Goal: Task Accomplishment & Management: Manage account settings

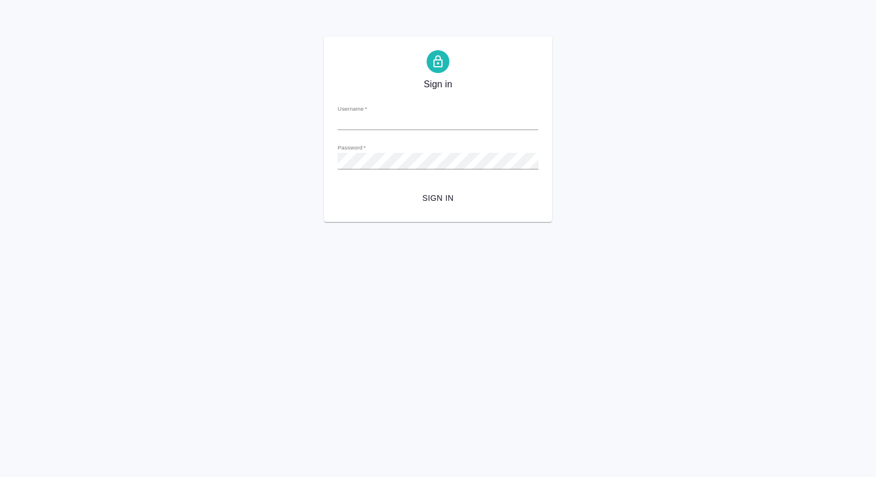
type input "[PERSON_NAME][EMAIL_ADDRESS][DOMAIN_NAME]"
click at [441, 194] on span "Sign in" at bounding box center [438, 198] width 183 height 14
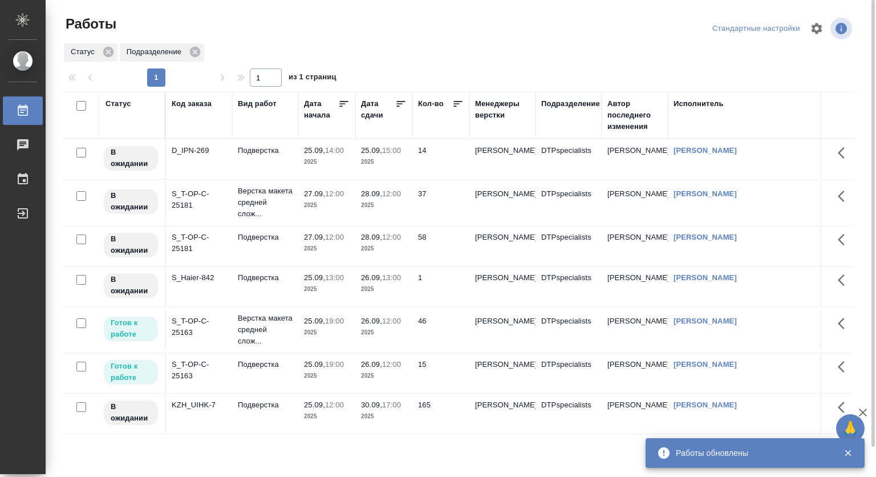
click at [314, 368] on p "25.09," at bounding box center [314, 364] width 21 height 9
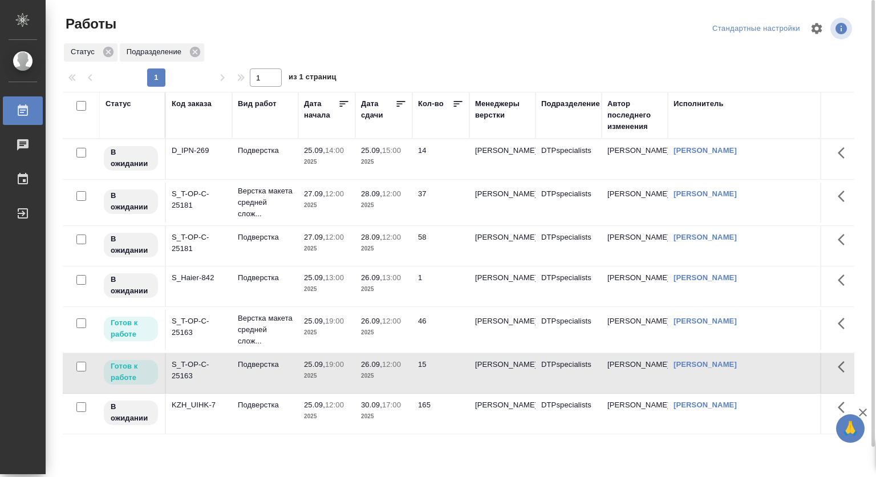
click at [313, 368] on p "25.09," at bounding box center [314, 364] width 21 height 9
click at [289, 336] on p "Верстка макета средней слож..." at bounding box center [265, 330] width 55 height 34
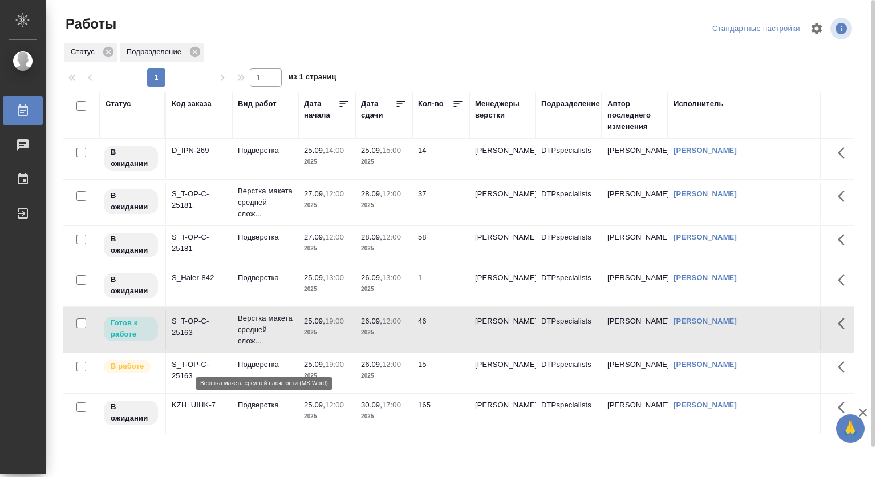
click at [289, 337] on p "Верстка макета средней слож..." at bounding box center [265, 330] width 55 height 34
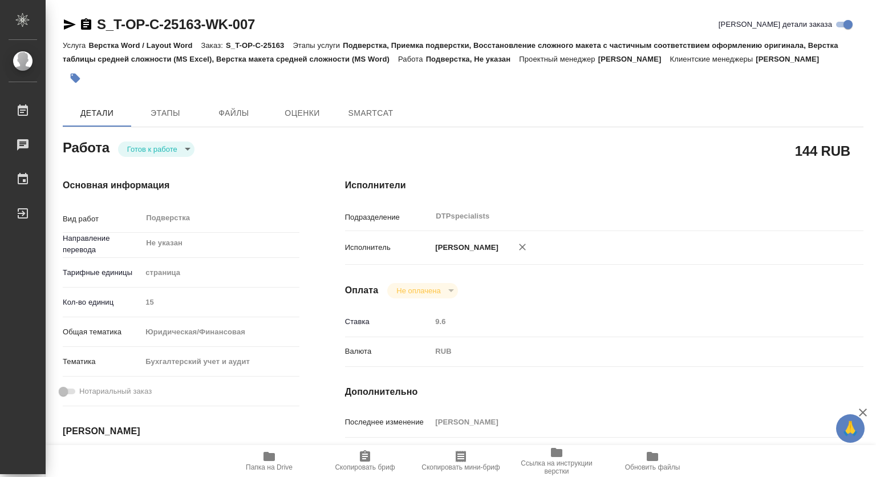
type textarea "x"
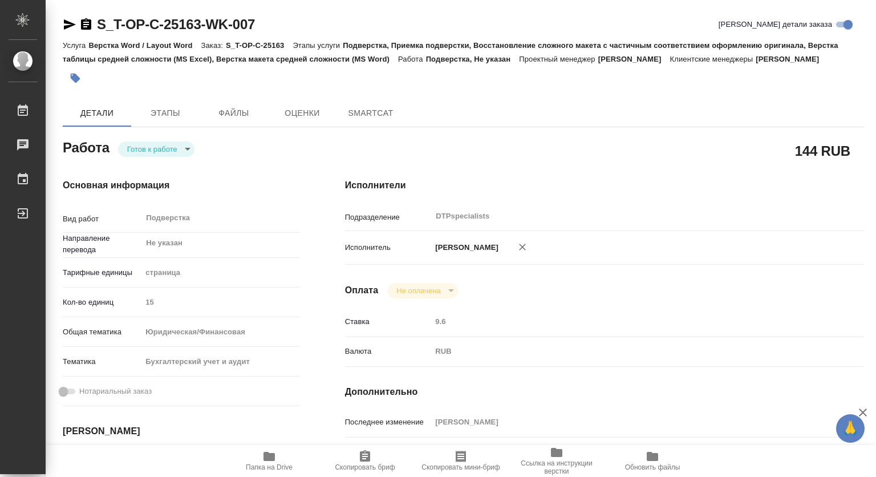
type textarea "x"
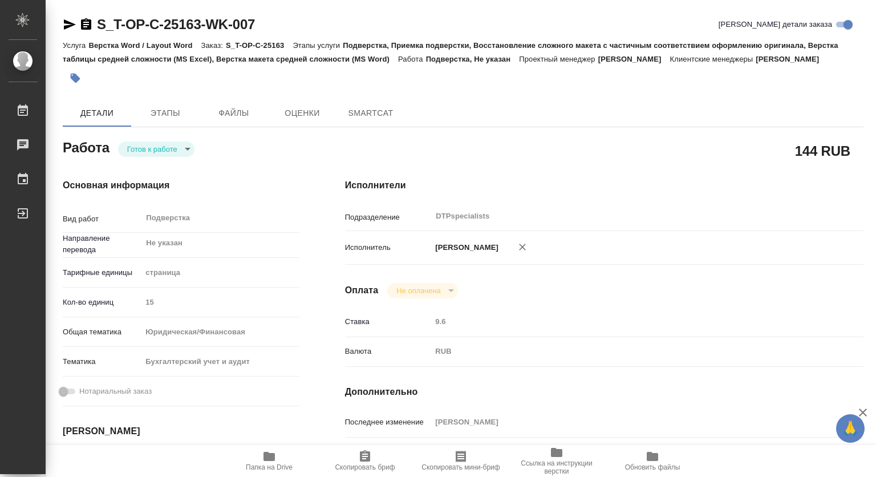
type textarea "x"
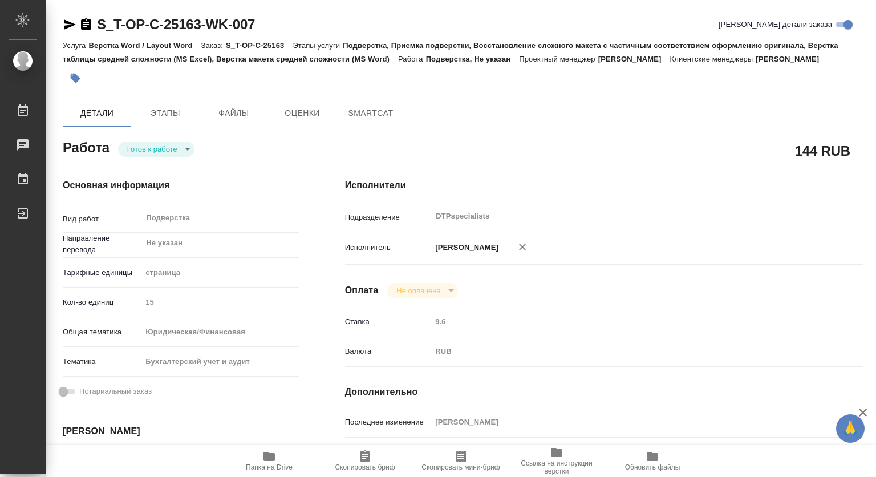
type textarea "x"
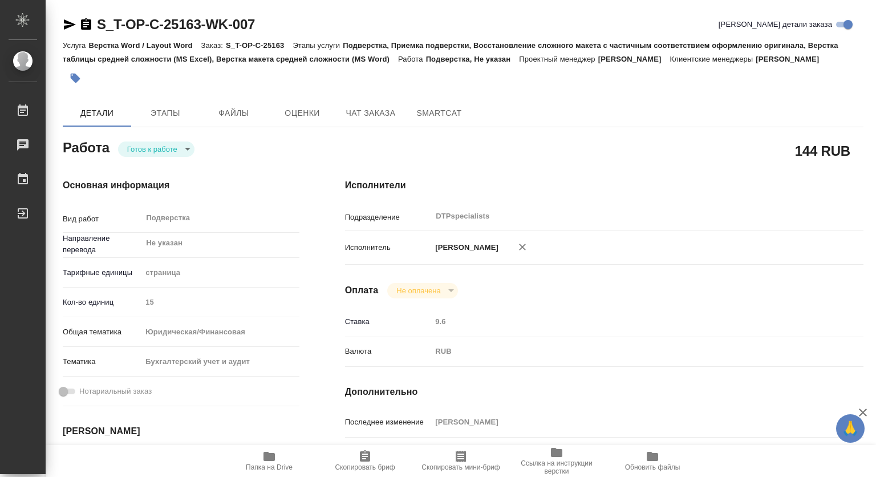
click at [177, 146] on body "🙏 .cls-1 fill:#fff; AWATERA Kovtun Svetlana Работы Чаты График Выйти S_T-OP-C-2…" at bounding box center [438, 238] width 876 height 477
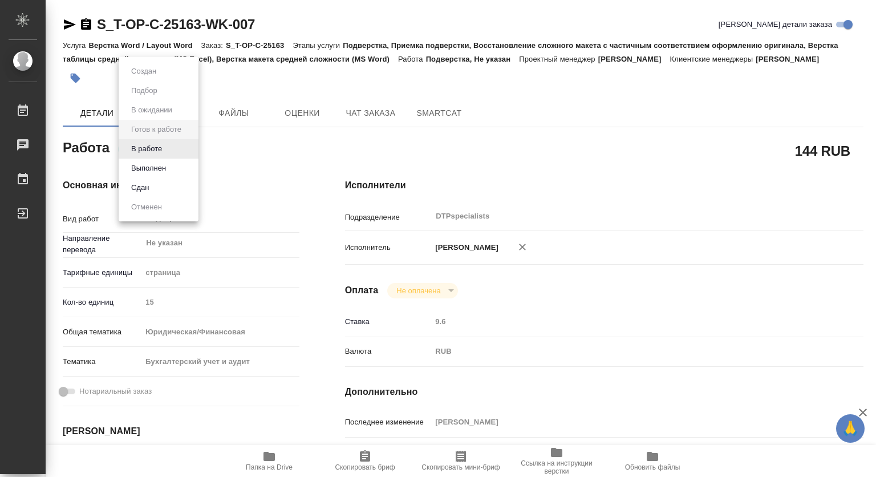
type textarea "x"
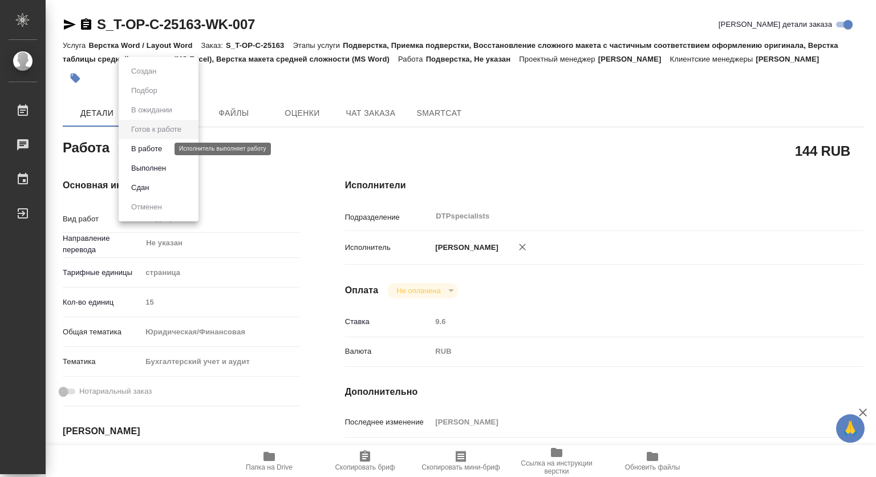
type textarea "x"
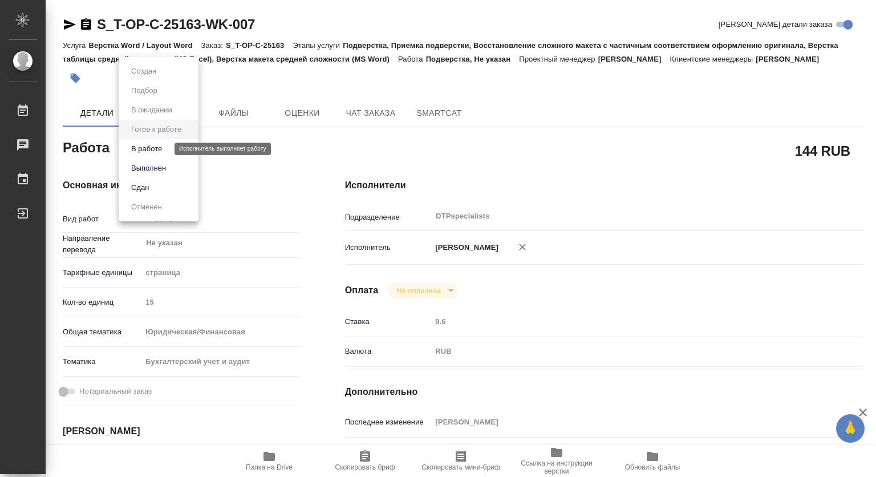
click at [143, 150] on button "В работе" at bounding box center [147, 149] width 38 height 13
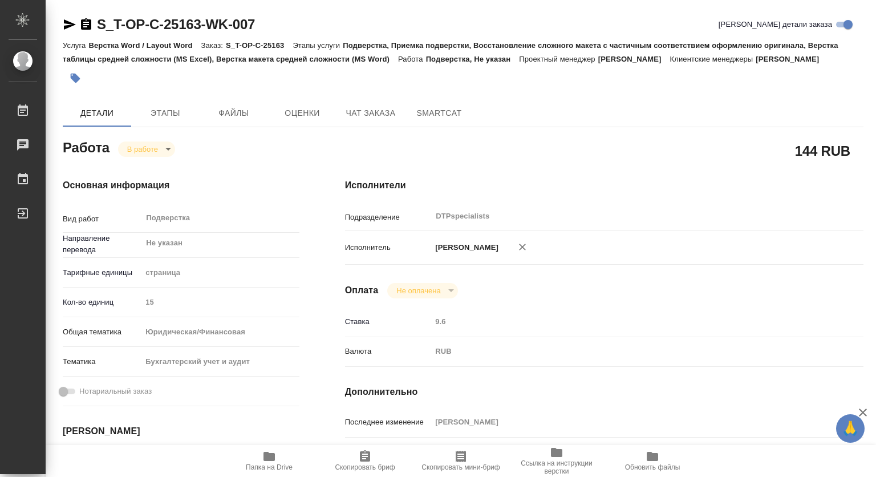
type textarea "x"
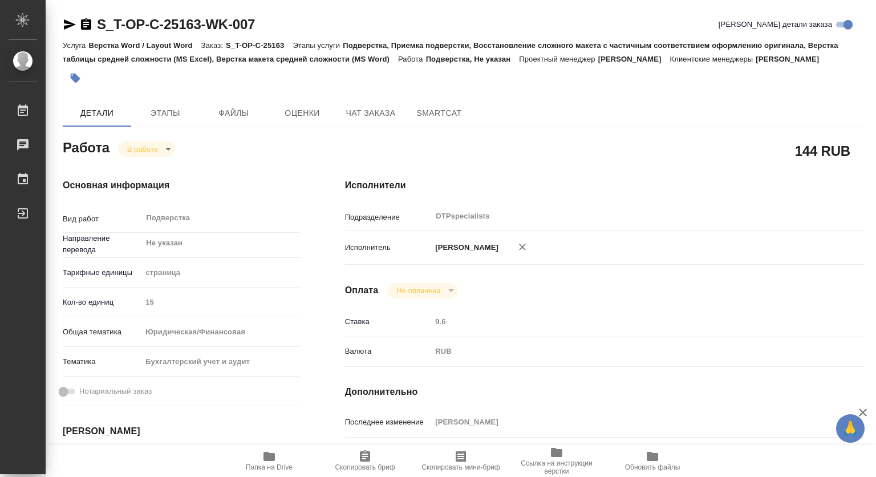
type textarea "x"
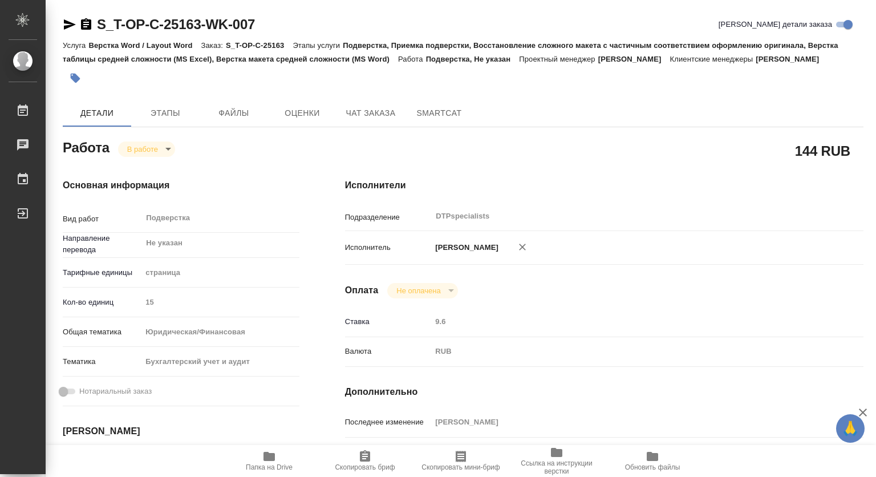
type textarea "x"
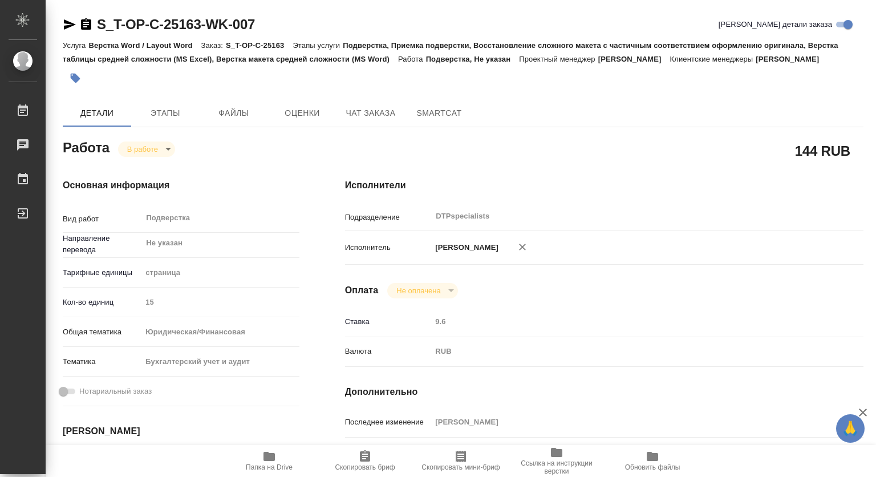
scroll to position [228, 0]
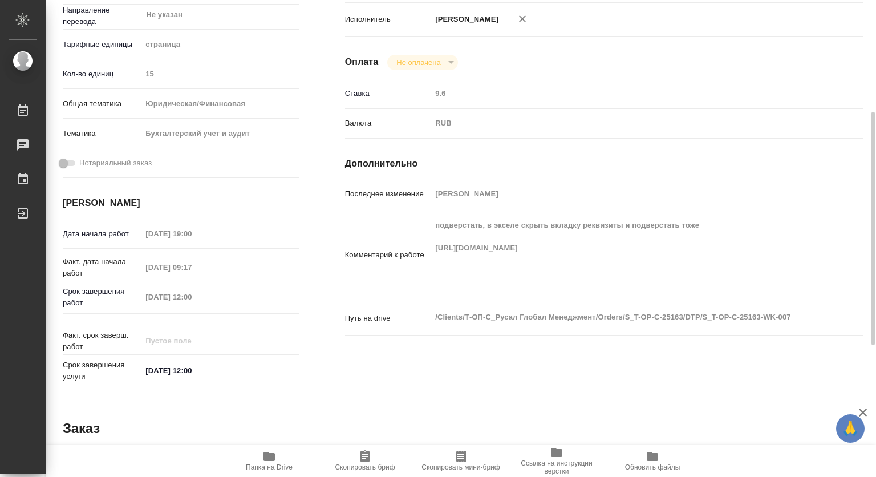
type textarea "x"
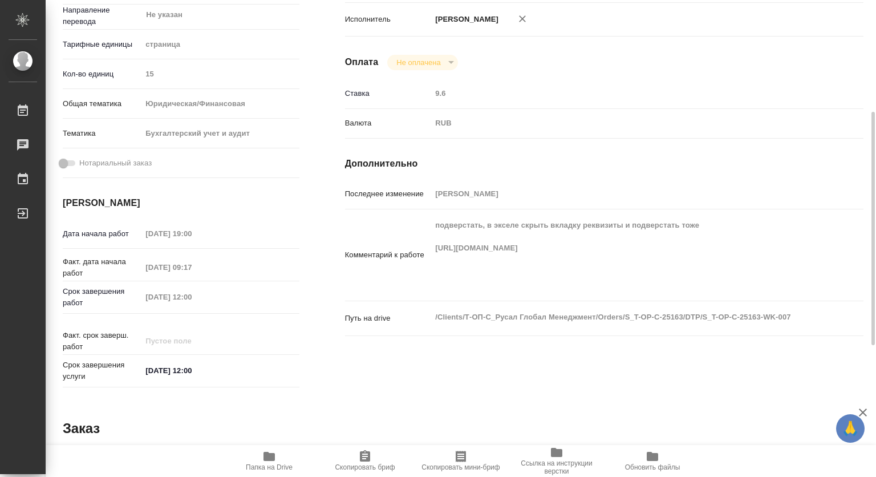
click at [562, 391] on div "Работа В работе inProgress 144 RUB Основная информация Вид работ Подверстка x ​…" at bounding box center [463, 317] width 801 height 819
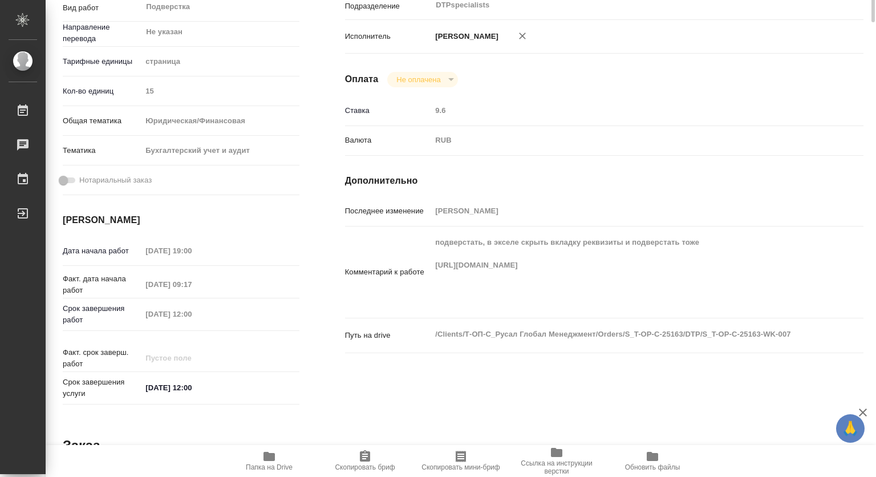
scroll to position [0, 0]
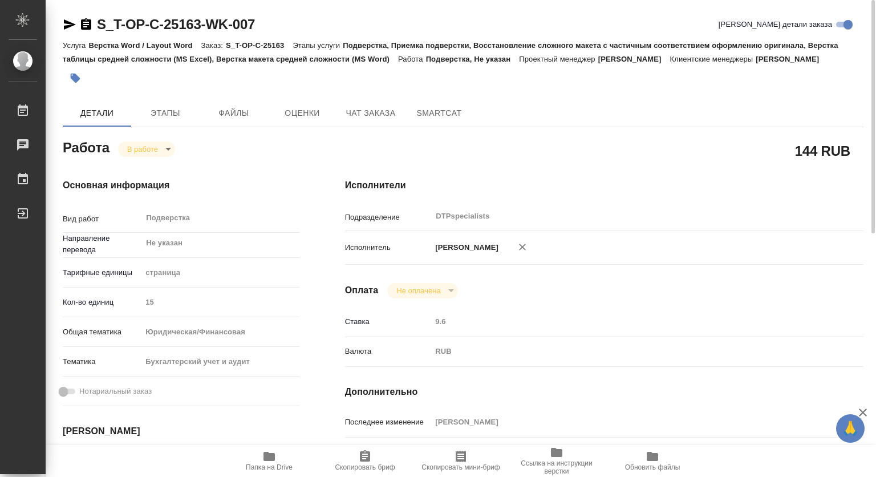
click at [266, 459] on icon "button" at bounding box center [269, 456] width 11 height 9
click at [270, 454] on icon "button" at bounding box center [269, 456] width 11 height 9
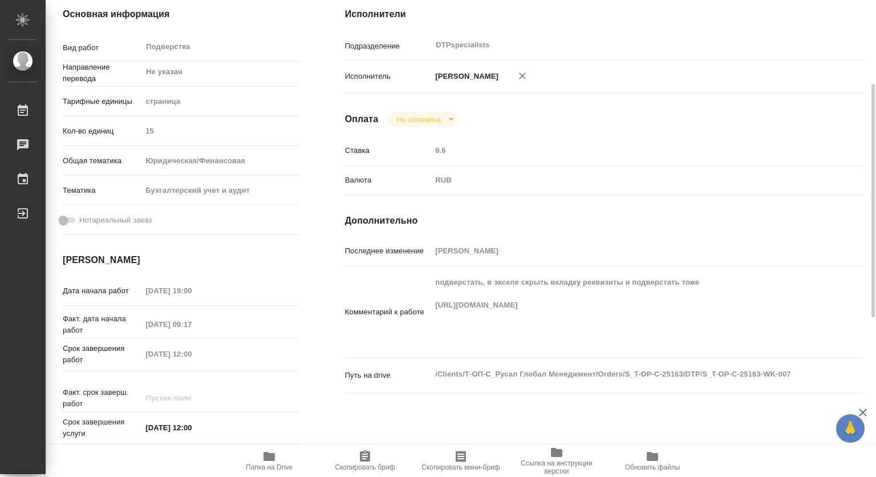
click at [273, 458] on icon "button" at bounding box center [269, 456] width 11 height 9
click at [425, 306] on div "Комментарий к работе подверстать, в экселе скрыть вкладку реквизиты и подверста…" at bounding box center [604, 312] width 518 height 82
click at [269, 459] on icon "button" at bounding box center [269, 456] width 11 height 9
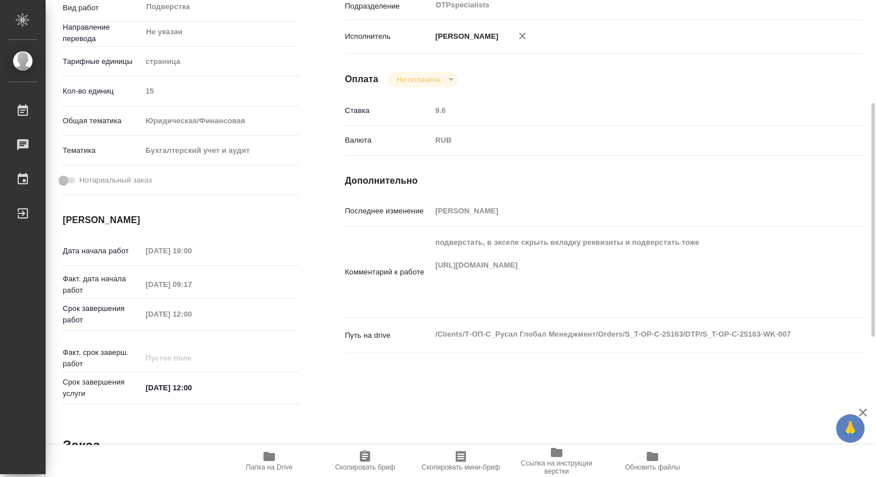
scroll to position [0, 0]
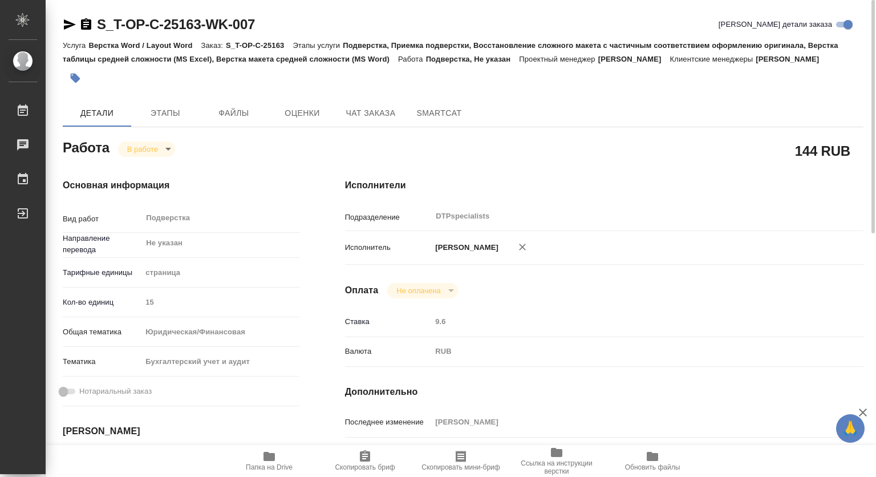
click at [135, 144] on body "🙏 .cls-1 fill:#fff; AWATERA Kovtun Svetlana Работы 0 Чаты График Выйти S_T-OP-C…" at bounding box center [438, 238] width 876 height 477
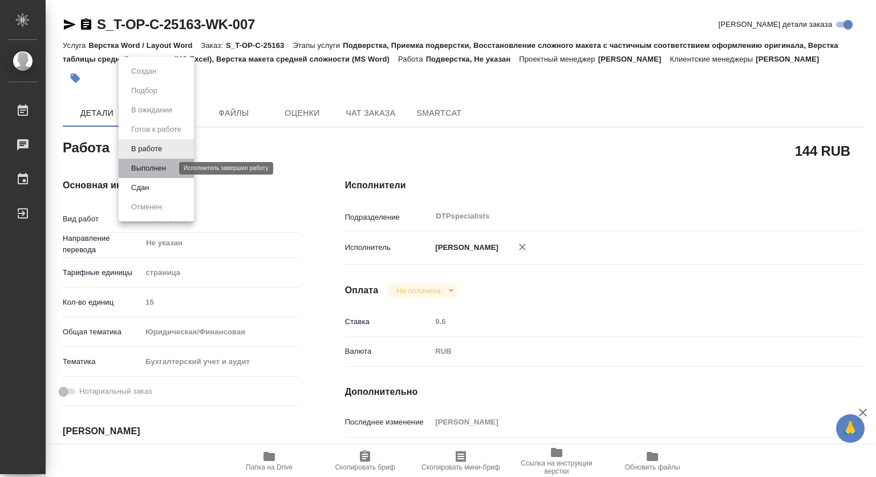
click at [145, 169] on button "Выполнен" at bounding box center [149, 168] width 42 height 13
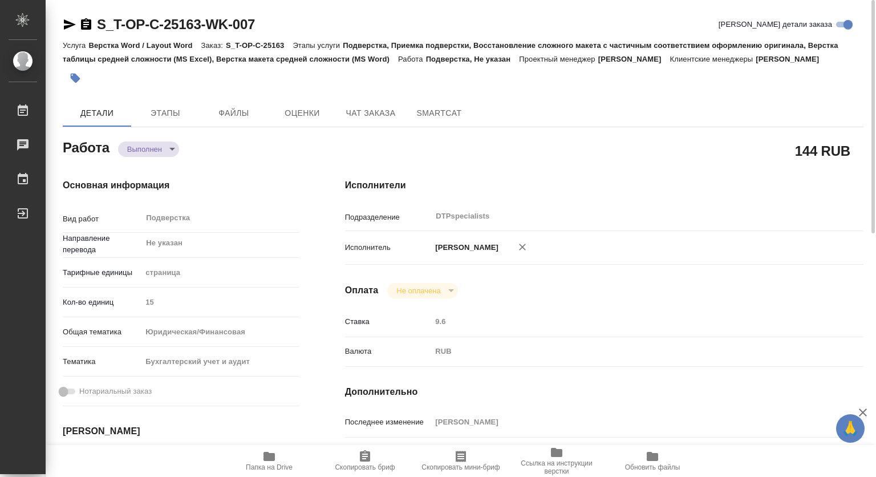
type textarea "x"
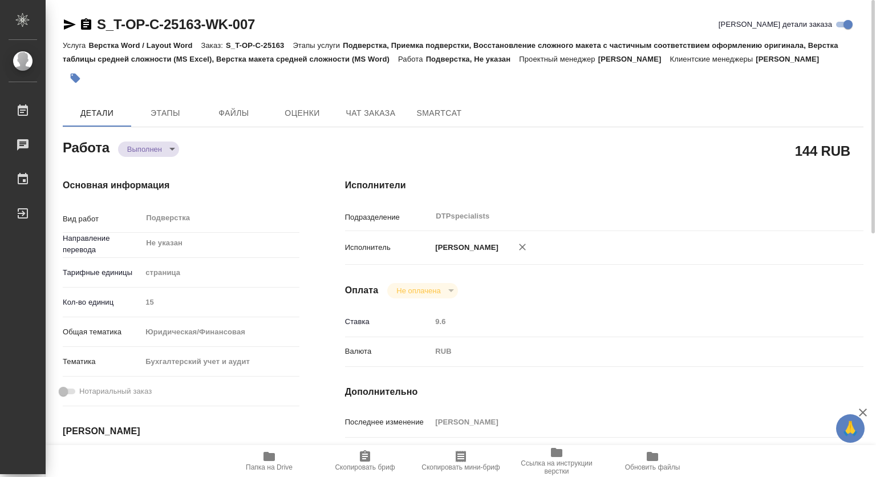
type textarea "x"
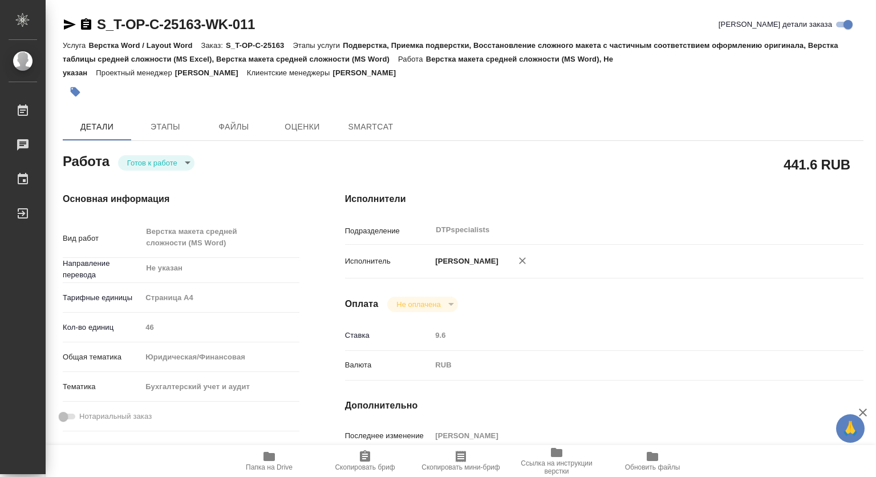
type textarea "x"
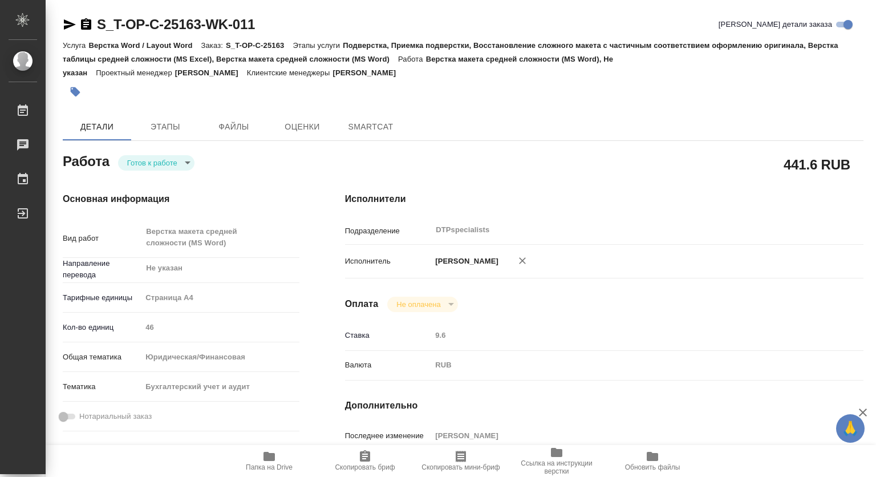
type textarea "x"
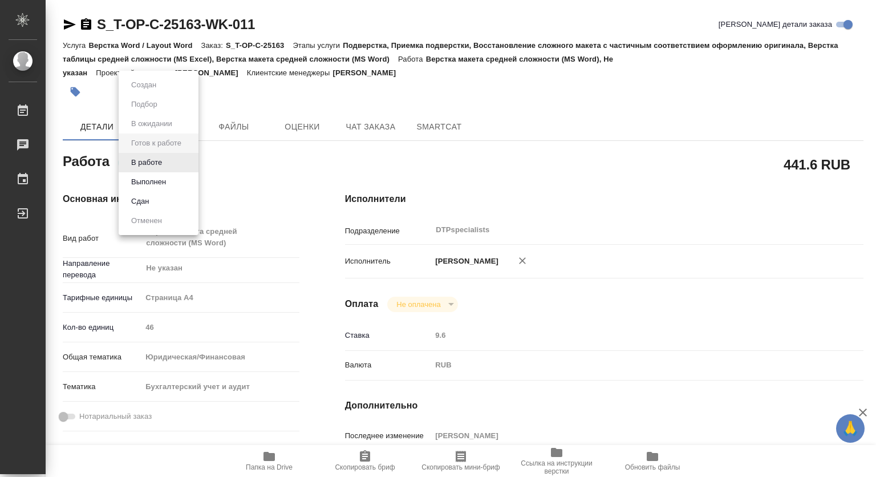
click at [151, 167] on body "🙏 .cls-1 fill:#fff; AWATERA Kovtun Svetlana Работы Чаты График Выйти S_T-OP-C-2…" at bounding box center [438, 238] width 876 height 477
type textarea "x"
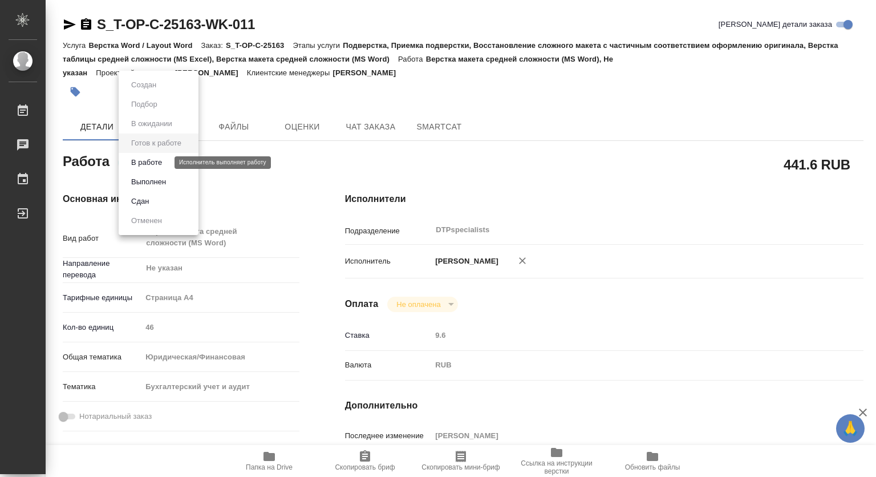
type textarea "x"
click at [147, 163] on button "В работе" at bounding box center [147, 162] width 38 height 13
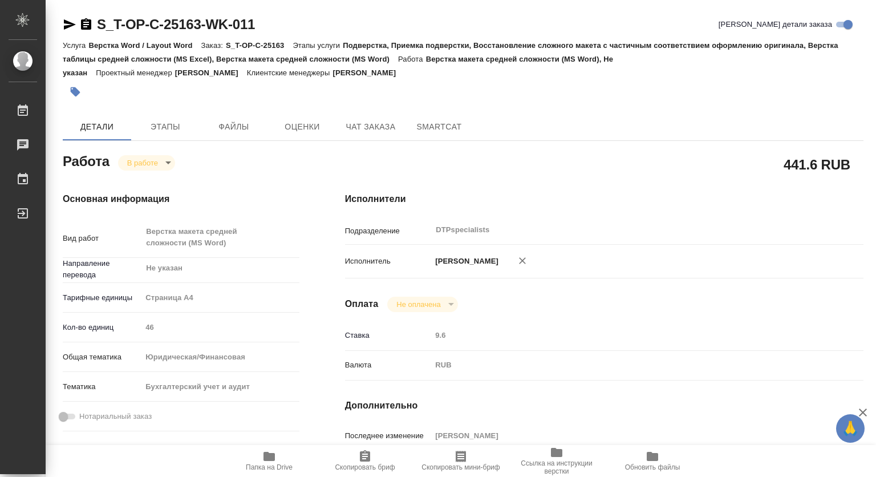
type textarea "x"
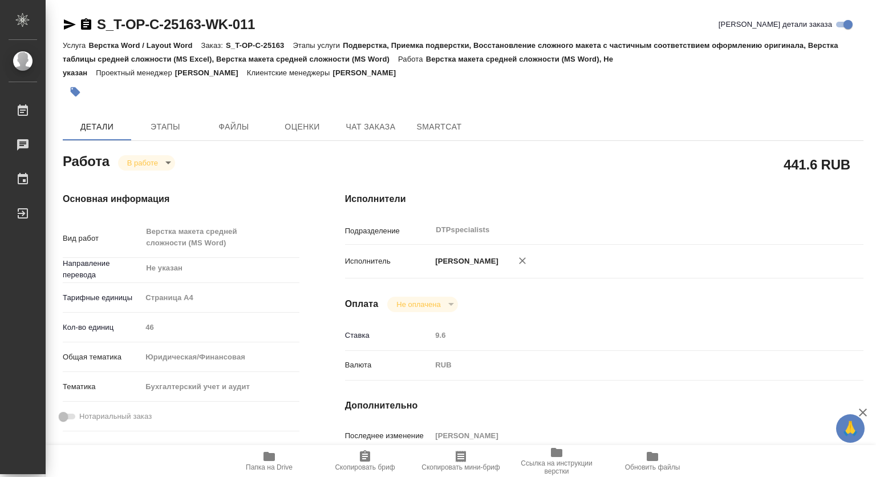
type textarea "x"
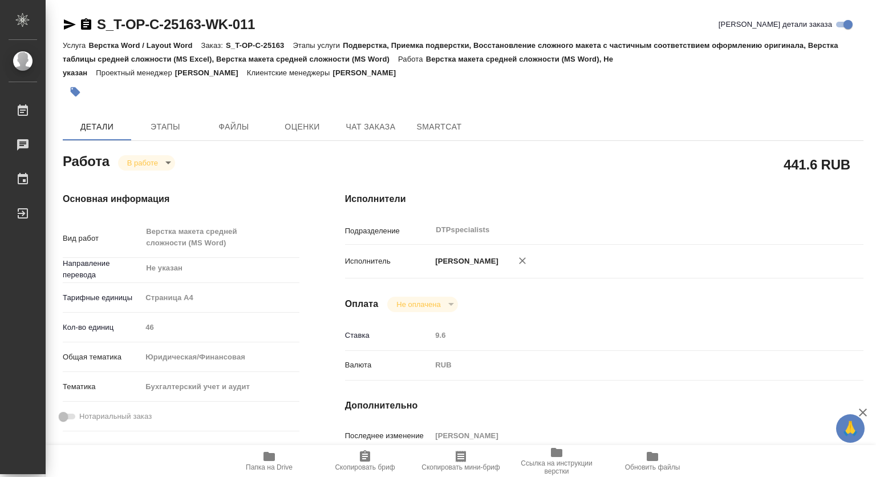
type textarea "x"
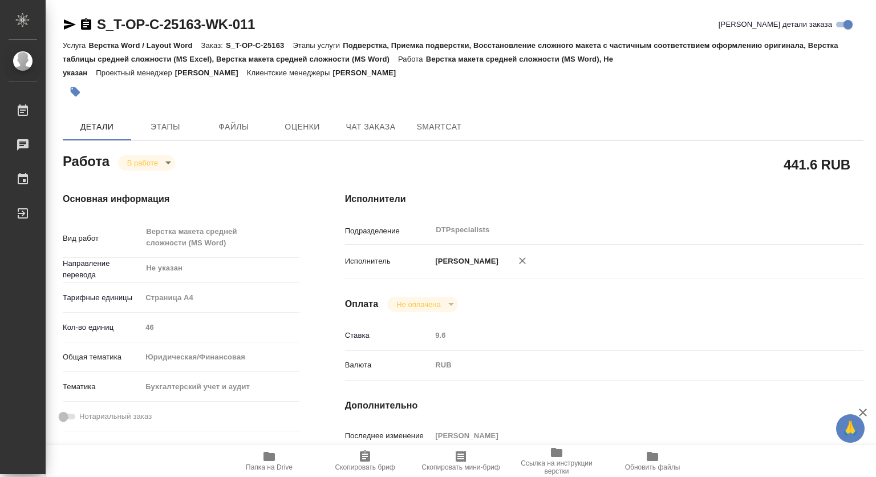
type textarea "x"
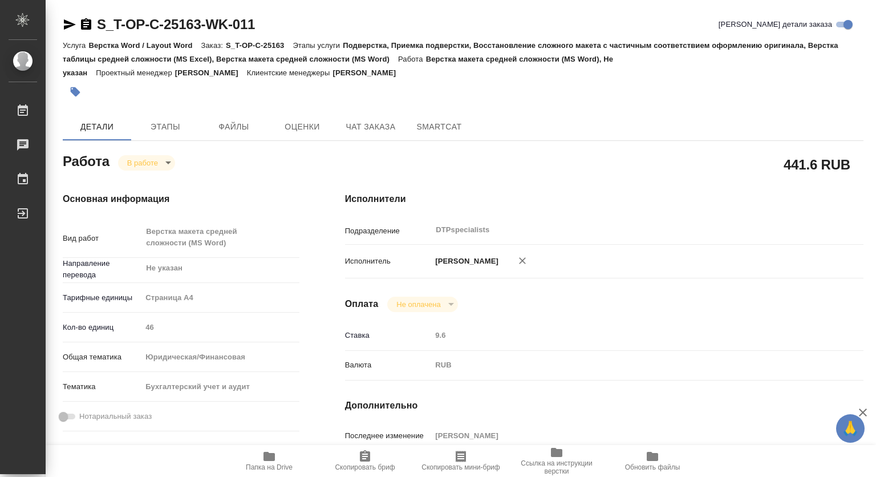
scroll to position [171, 0]
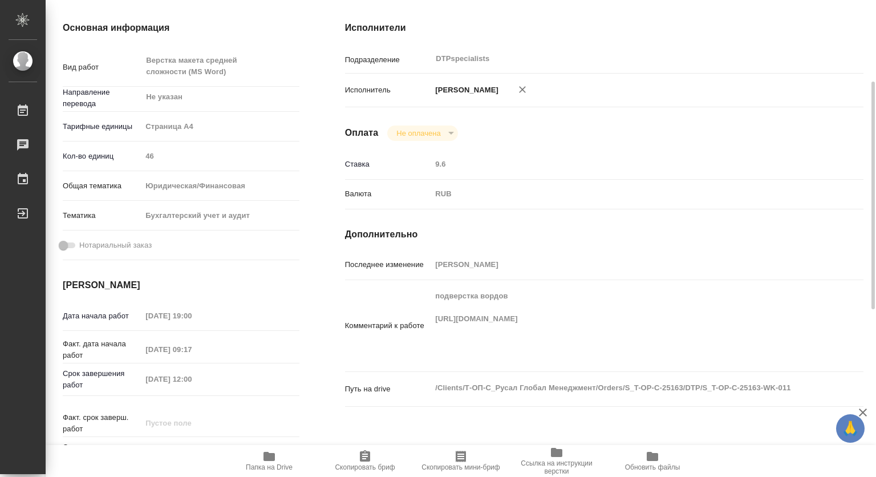
type textarea "x"
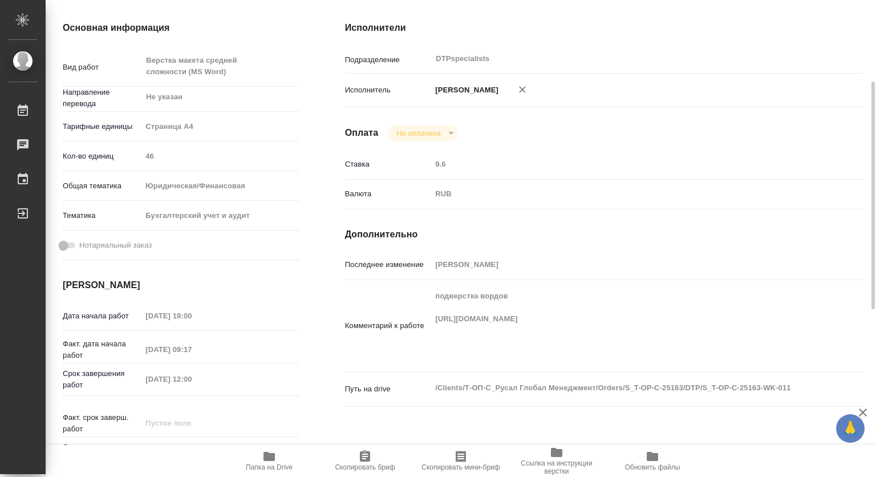
scroll to position [0, 0]
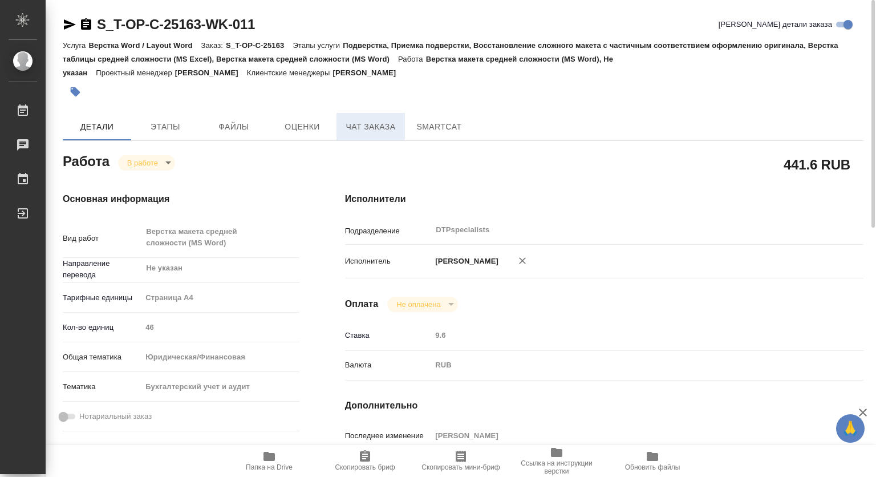
click at [370, 121] on span "Чат заказа" at bounding box center [370, 127] width 55 height 14
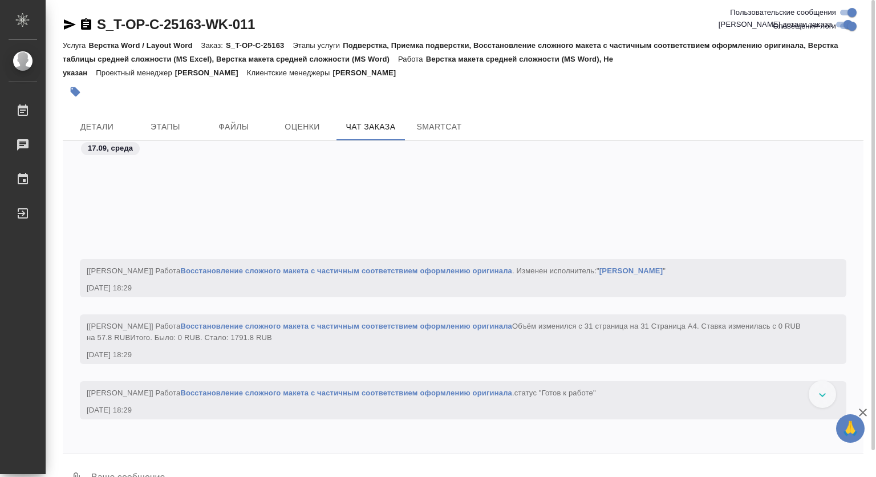
scroll to position [1899, 0]
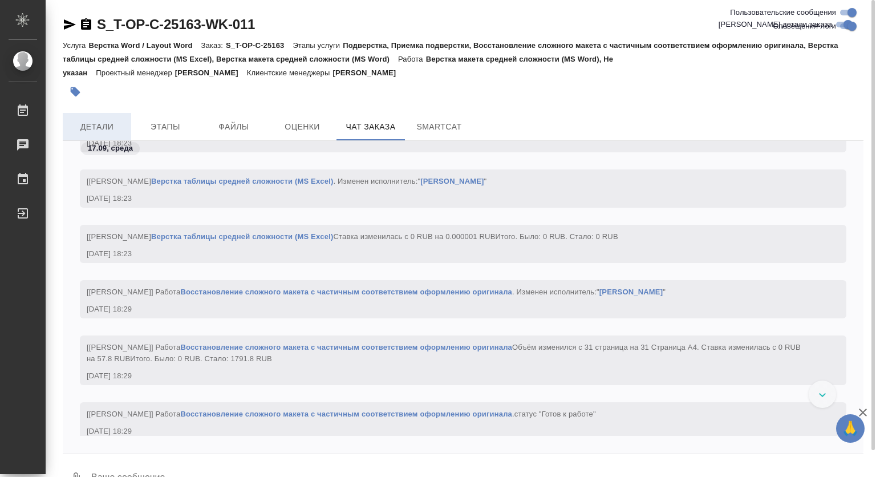
click at [94, 130] on span "Детали" at bounding box center [97, 127] width 55 height 14
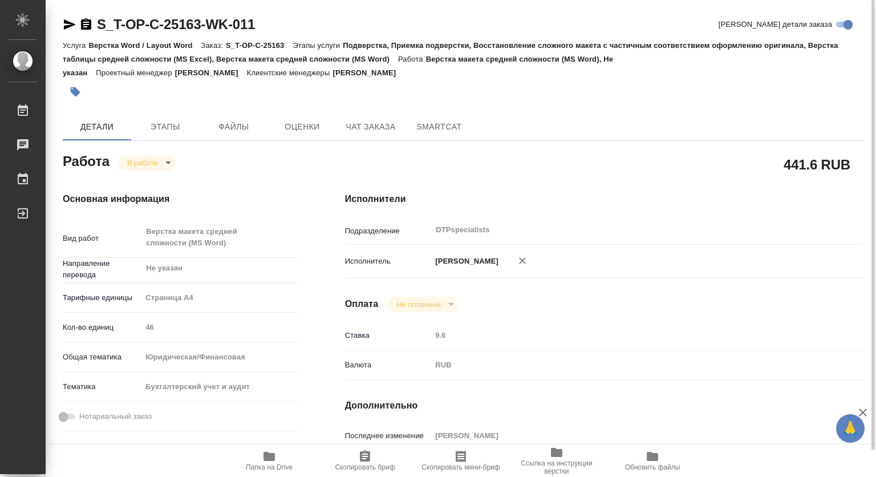
type textarea "x"
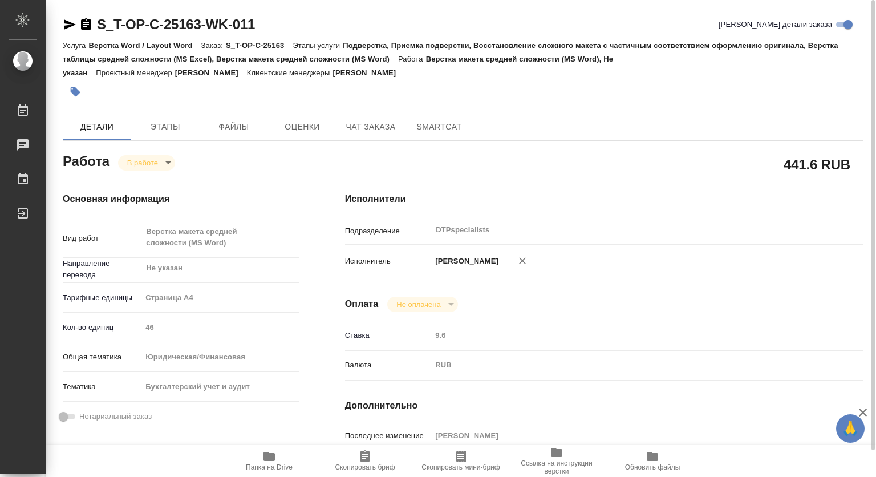
type textarea "x"
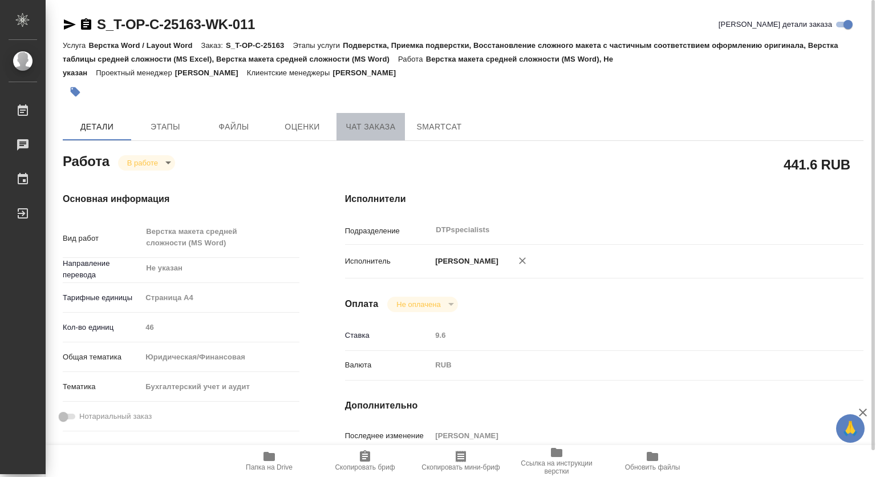
click at [360, 122] on span "Чат заказа" at bounding box center [370, 127] width 55 height 14
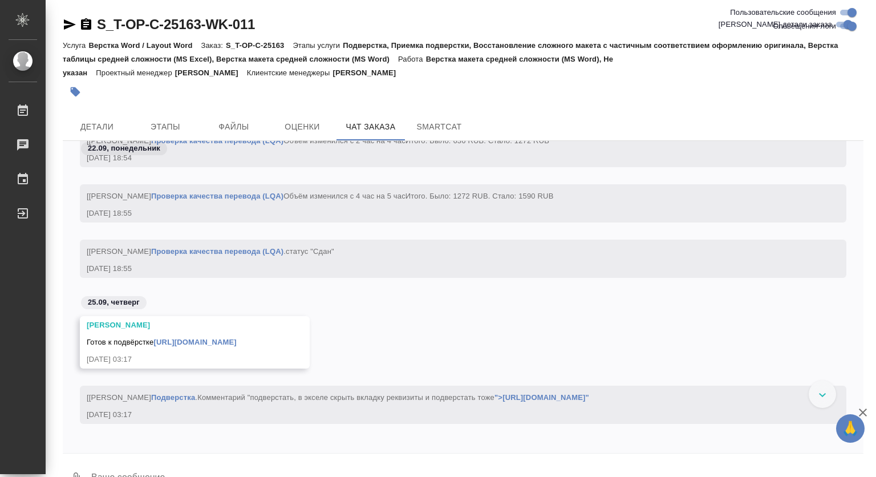
scroll to position [9156, 0]
click at [108, 124] on span "Детали" at bounding box center [97, 127] width 55 height 14
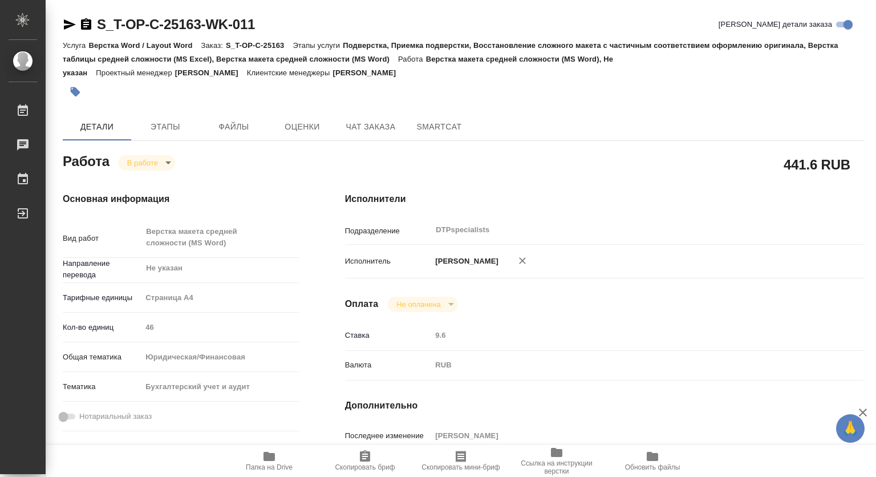
type textarea "x"
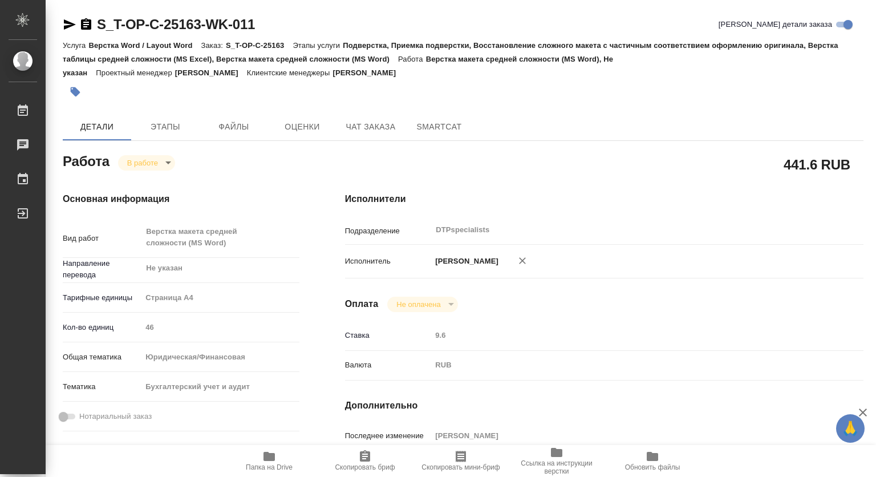
type textarea "x"
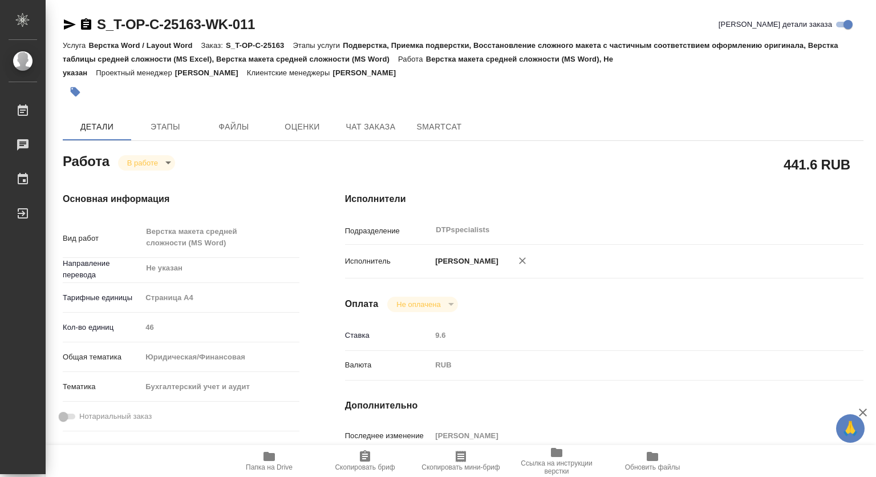
type textarea "x"
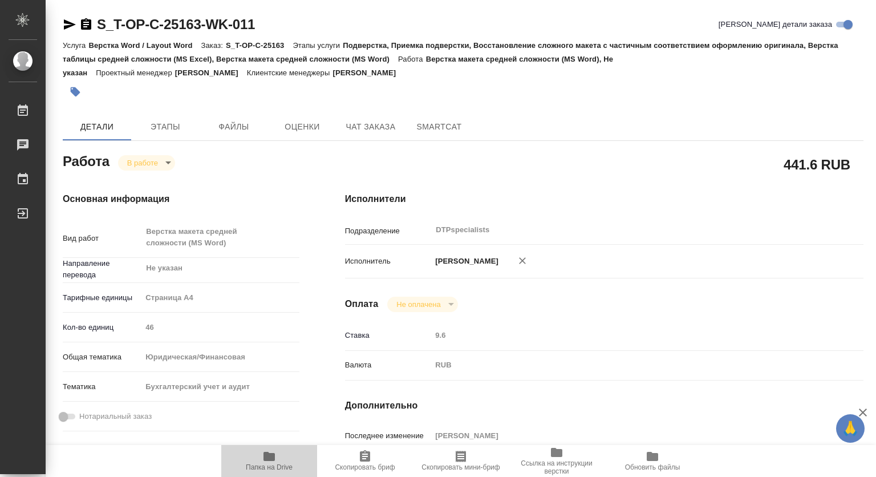
click at [267, 461] on icon "button" at bounding box center [269, 456] width 14 height 14
click at [179, 123] on span "Этапы" at bounding box center [165, 127] width 55 height 14
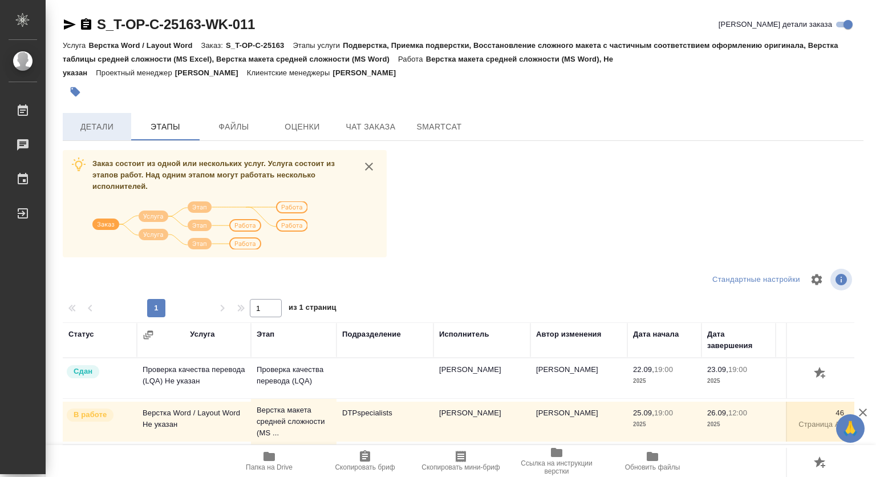
click at [106, 125] on span "Детали" at bounding box center [97, 127] width 55 height 14
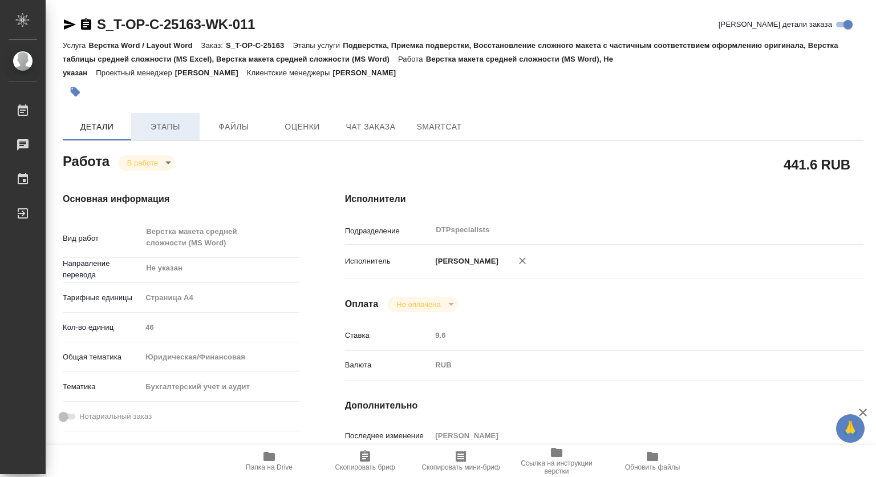
type textarea "x"
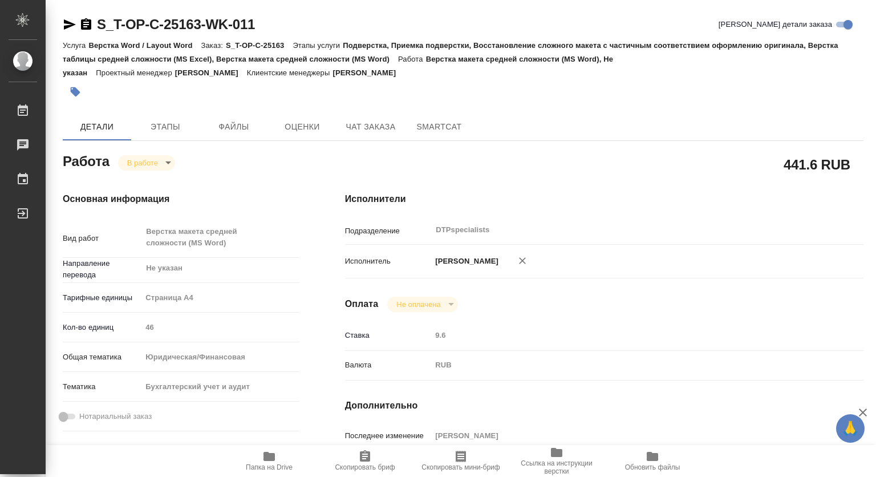
type textarea "x"
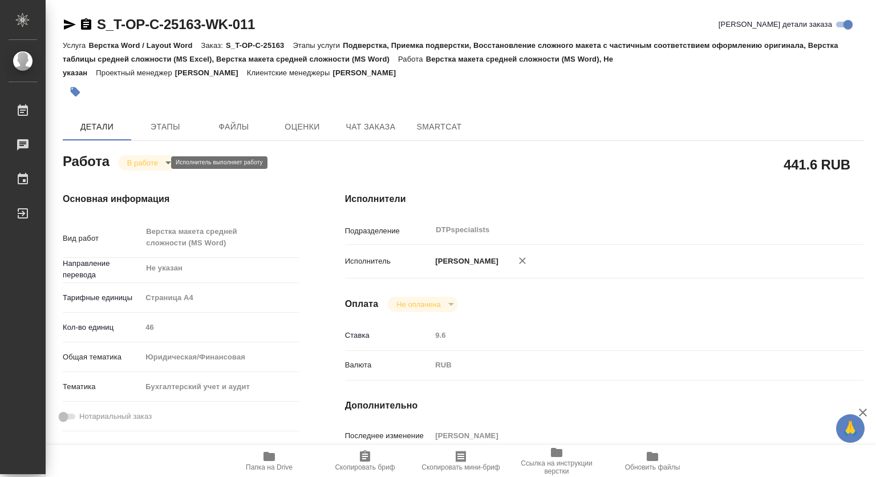
click at [159, 163] on body "🙏 .cls-1 fill:#fff; AWATERA Kovtun Svetlana Работы 0 Чаты График Выйти S_T-OP-C…" at bounding box center [438, 238] width 876 height 477
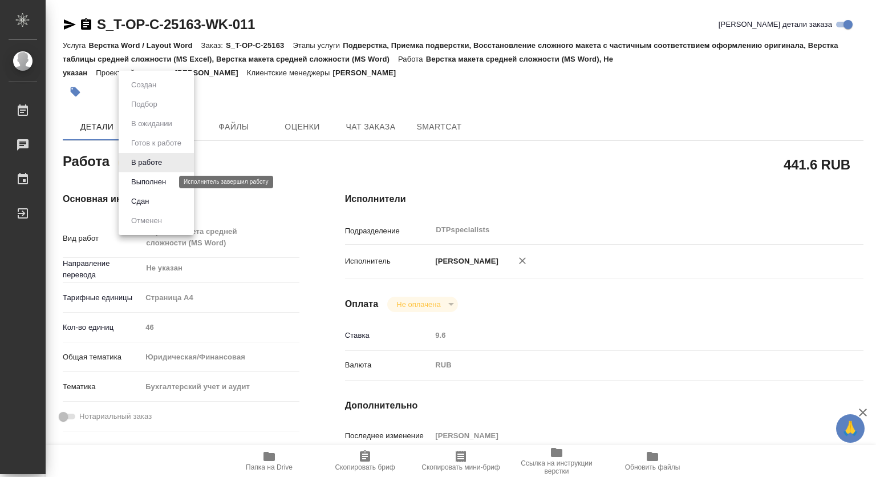
click at [148, 183] on button "Выполнен" at bounding box center [149, 182] width 42 height 13
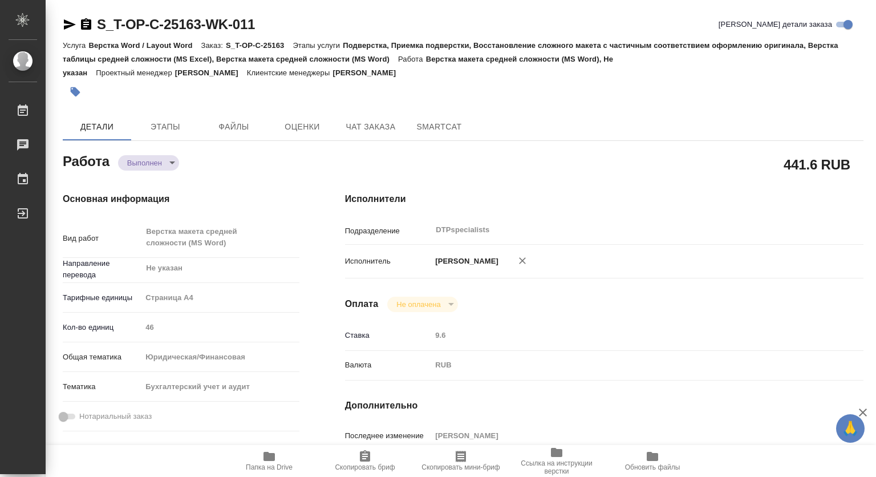
type textarea "x"
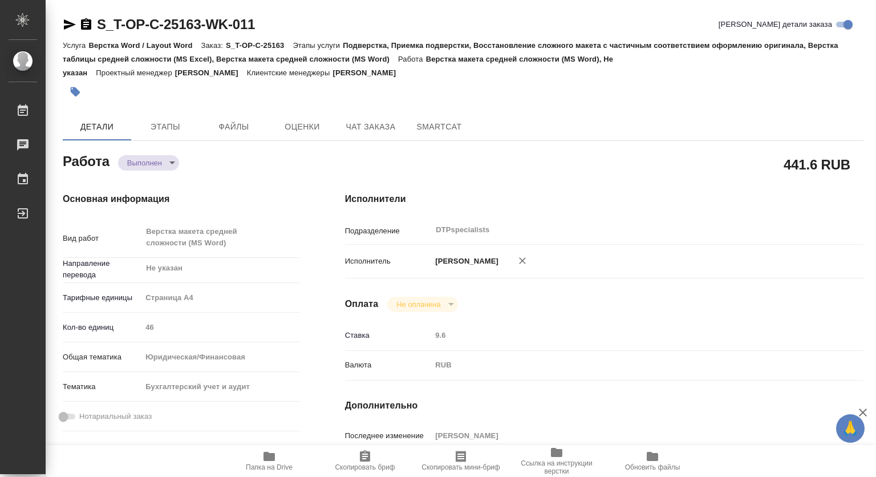
type textarea "x"
